Goal: Information Seeking & Learning: Learn about a topic

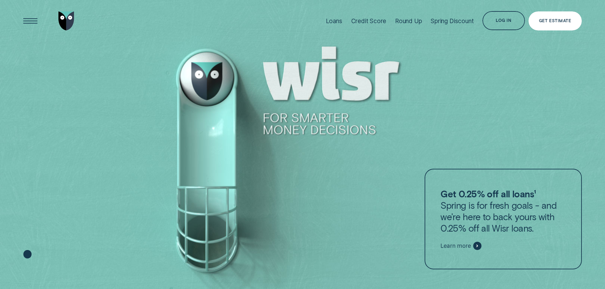
click at [550, 18] on div "Get Estimate" at bounding box center [554, 20] width 53 height 19
click at [331, 19] on div "Loans" at bounding box center [334, 20] width 17 height 7
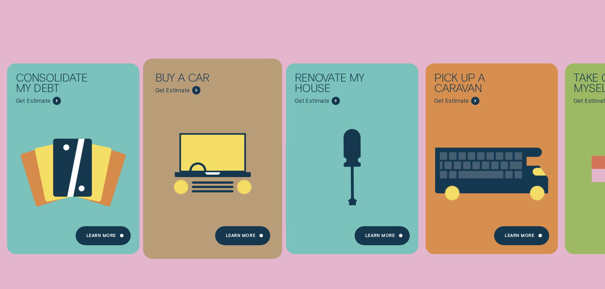
scroll to position [190, 0]
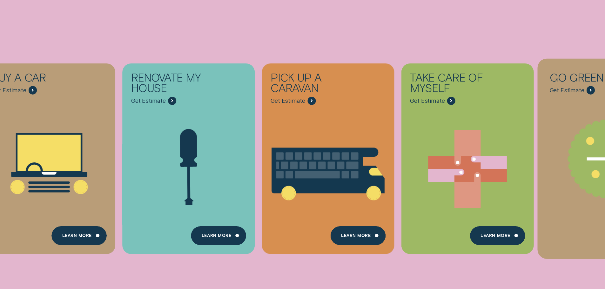
click at [577, 171] on icon "Go green - Learn more" at bounding box center [606, 158] width 79 height 79
